Goal: Information Seeking & Learning: Learn about a topic

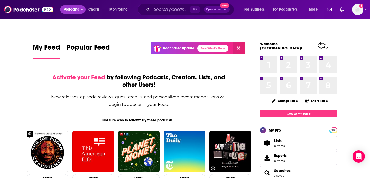
click at [69, 8] on span "Podcasts" at bounding box center [71, 9] width 15 height 7
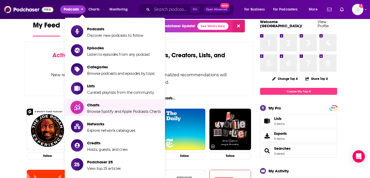
scroll to position [13, 0]
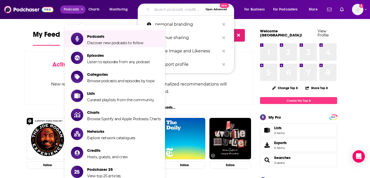
click at [176, 10] on input "Search podcasts, credits, & more..." at bounding box center [177, 9] width 51 height 8
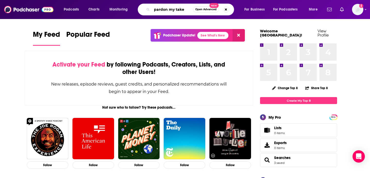
type input "pardon my take"
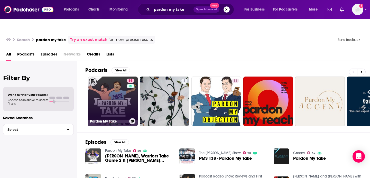
click at [105, 91] on link "89 Pardon My Take" at bounding box center [113, 102] width 50 height 50
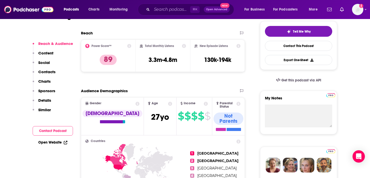
scroll to position [71, 0]
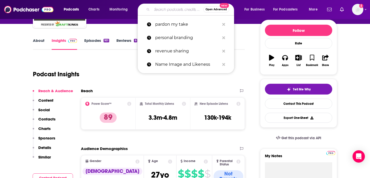
click at [172, 7] on input "Search podcasts, credits, & more..." at bounding box center [177, 9] width 51 height 8
click at [70, 9] on span "Podcasts" at bounding box center [71, 9] width 15 height 7
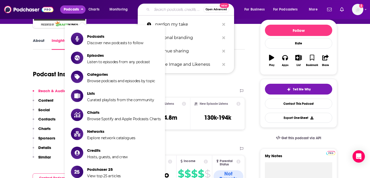
click at [186, 9] on input "Search podcasts, credits, & more..." at bounding box center [177, 9] width 51 height 8
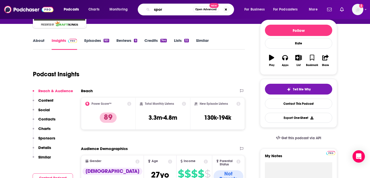
type input "sport"
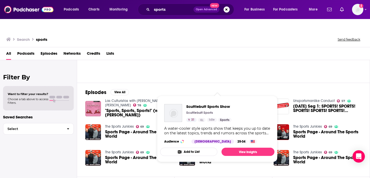
scroll to position [74, 0]
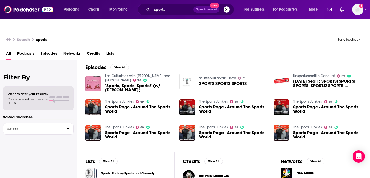
click at [226, 76] on link "Scuttlebutt Sports Show" at bounding box center [217, 78] width 37 height 4
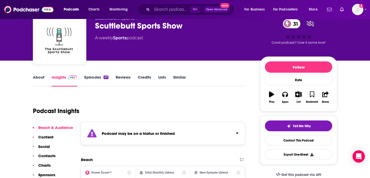
scroll to position [68, 0]
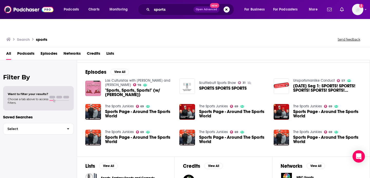
scroll to position [62, 0]
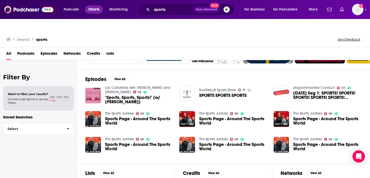
click at [97, 8] on span "Charts" at bounding box center [93, 9] width 11 height 7
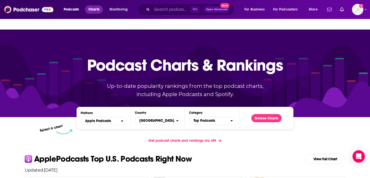
click at [90, 11] on span "Charts" at bounding box center [93, 9] width 11 height 7
